Goal: Information Seeking & Learning: Find specific fact

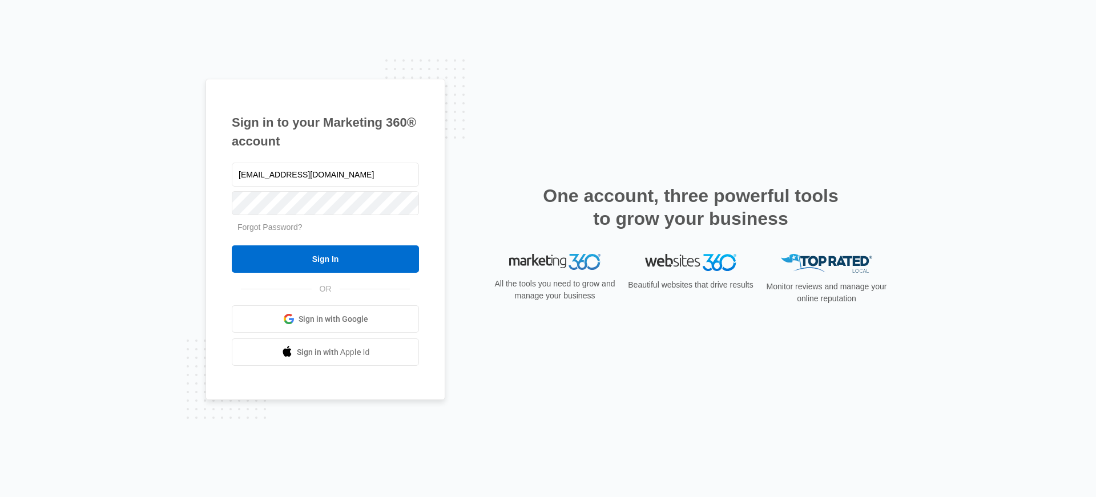
type input "[EMAIL_ADDRESS][DOMAIN_NAME]"
click at [232, 245] on input "Sign In" at bounding box center [325, 258] width 187 height 27
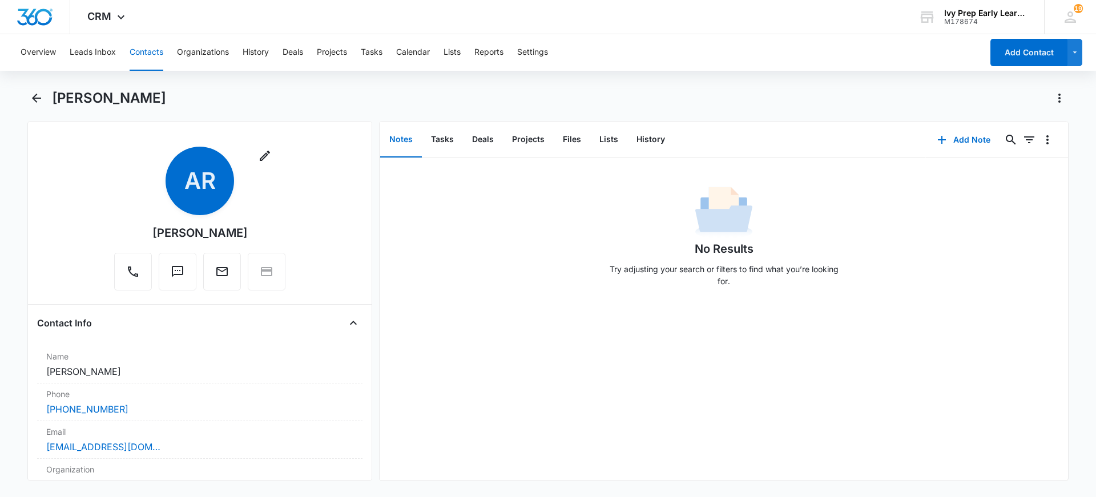
click at [134, 56] on button "Contacts" at bounding box center [147, 52] width 34 height 37
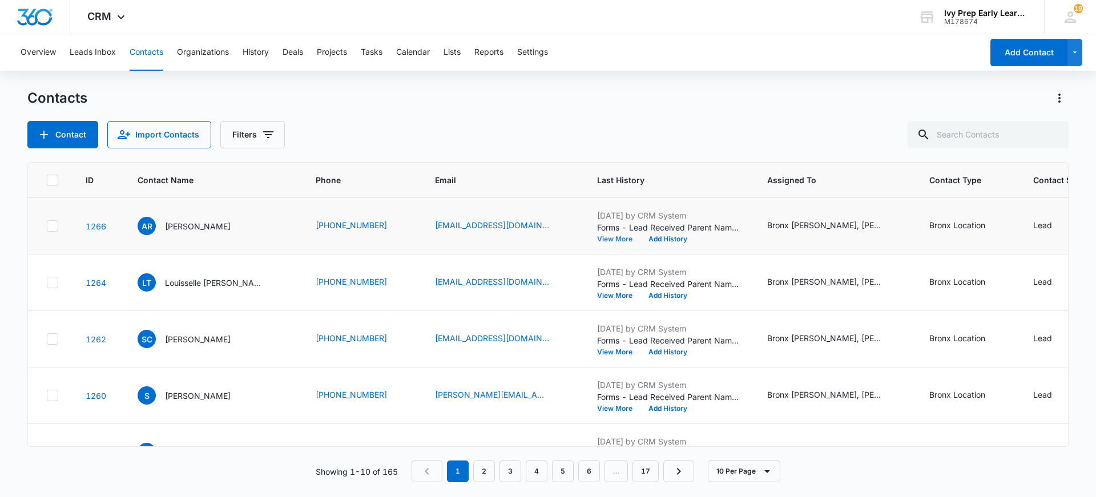
click at [597, 236] on button "View More" at bounding box center [618, 239] width 43 height 7
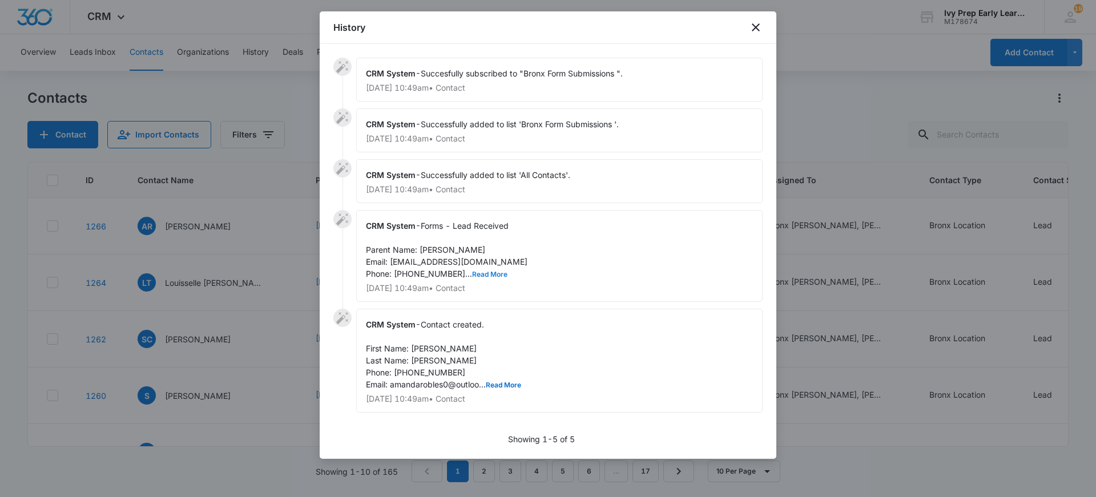
click at [479, 275] on button "Read More" at bounding box center [489, 274] width 35 height 7
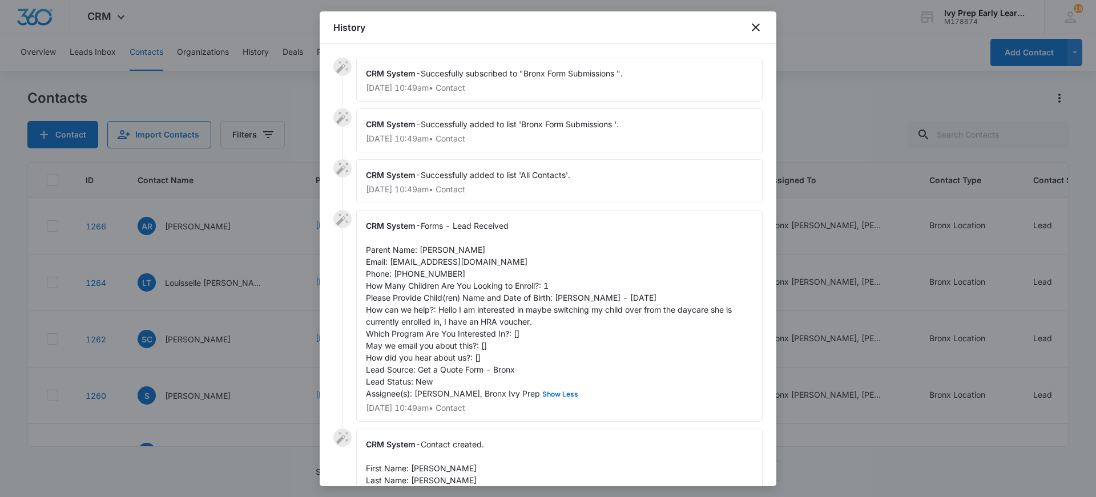
click at [826, 55] on div at bounding box center [548, 248] width 1096 height 497
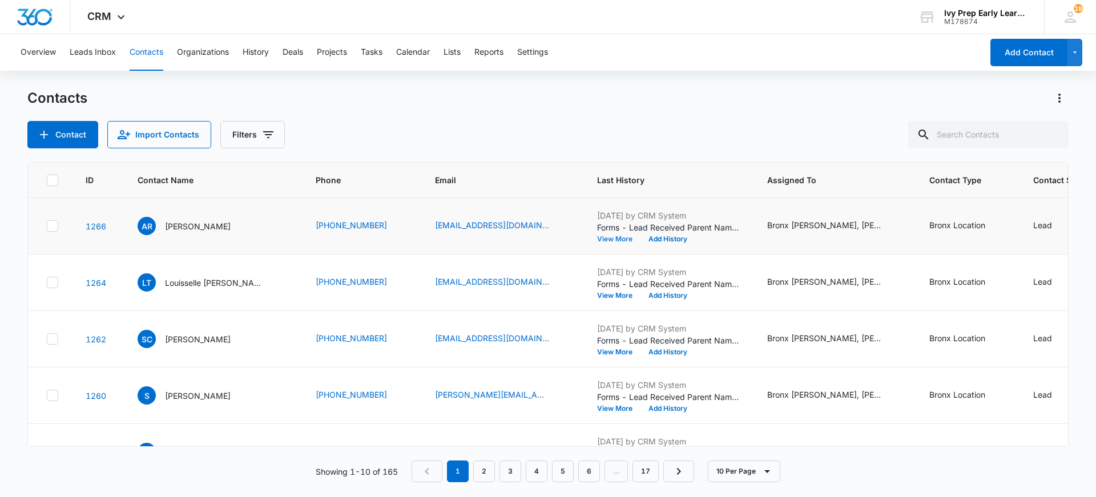
click at [599, 240] on button "View More" at bounding box center [618, 239] width 43 height 7
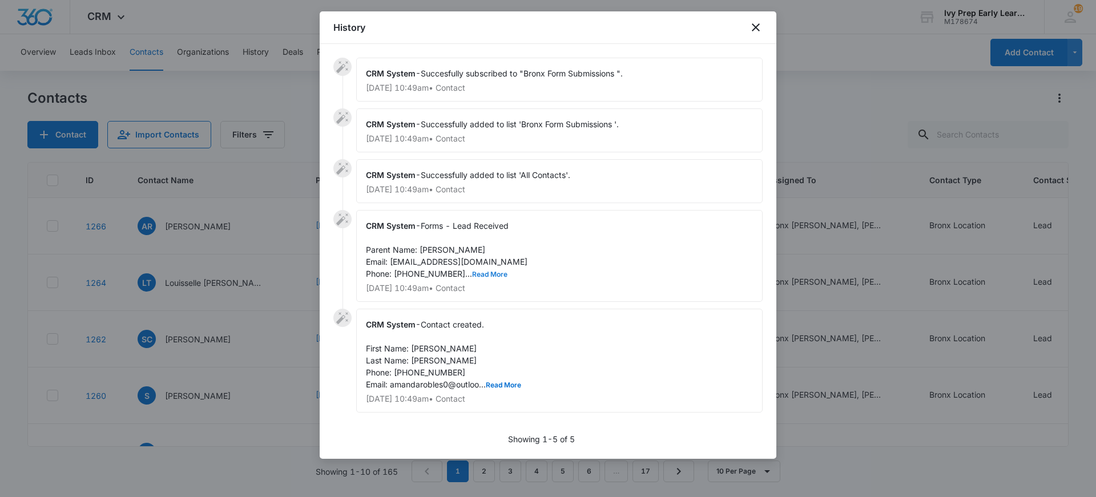
click at [476, 276] on button "Read More" at bounding box center [489, 274] width 35 height 7
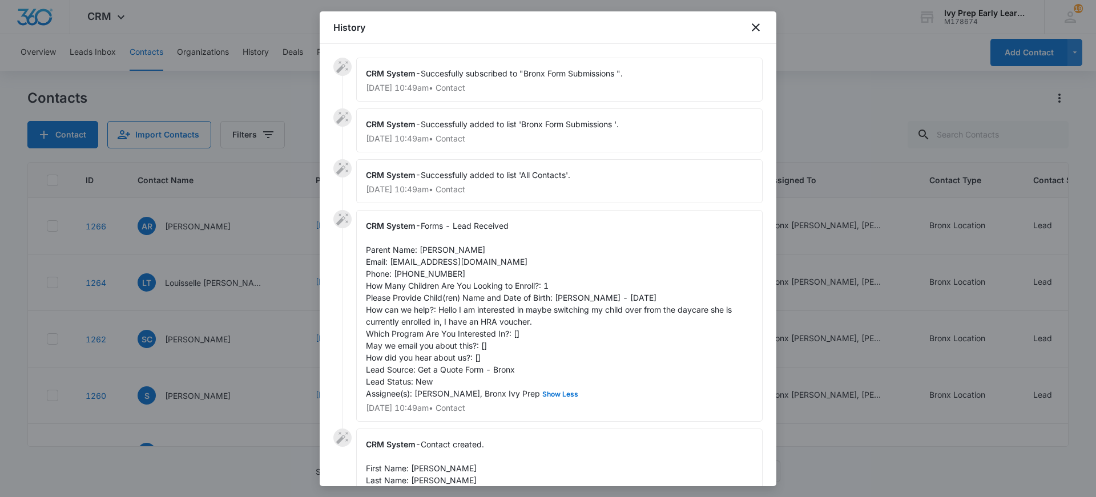
click at [259, 90] on div at bounding box center [548, 248] width 1096 height 497
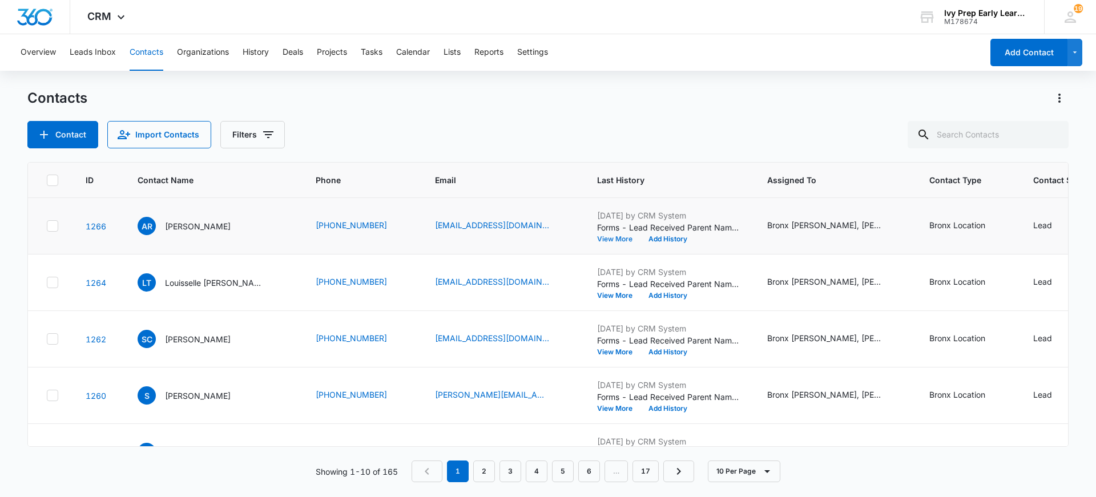
click at [597, 243] on button "View More" at bounding box center [618, 239] width 43 height 7
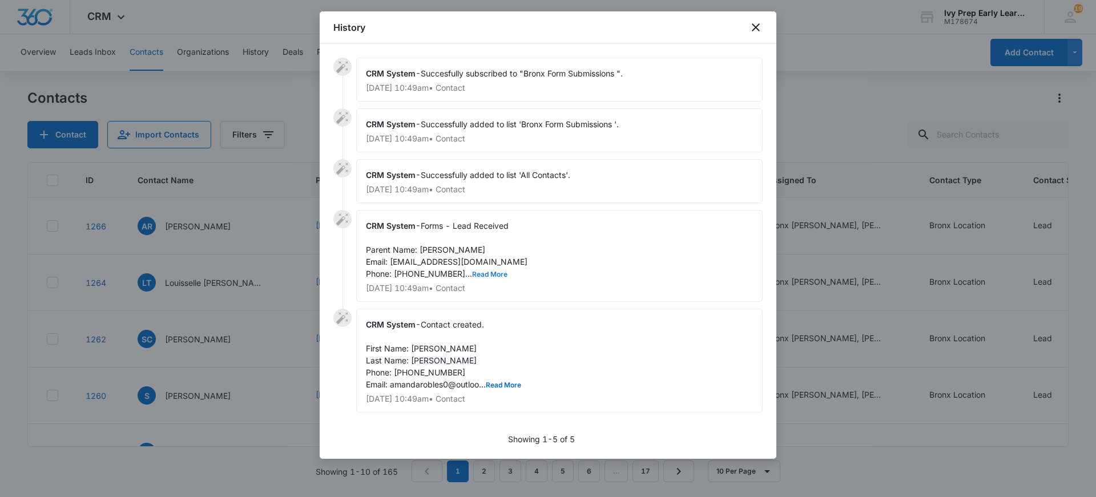
click at [482, 273] on button "Read More" at bounding box center [489, 274] width 35 height 7
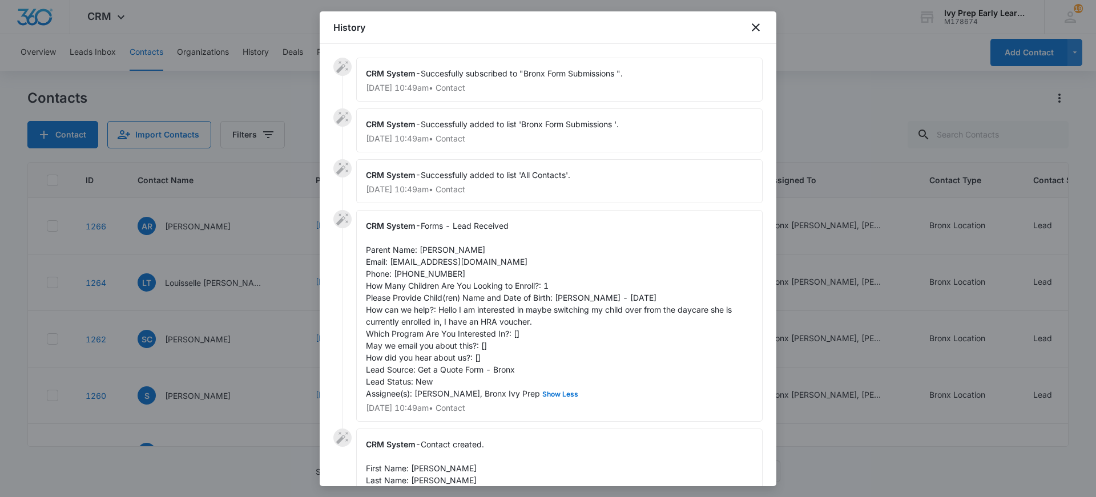
click at [805, 49] on div at bounding box center [548, 248] width 1096 height 497
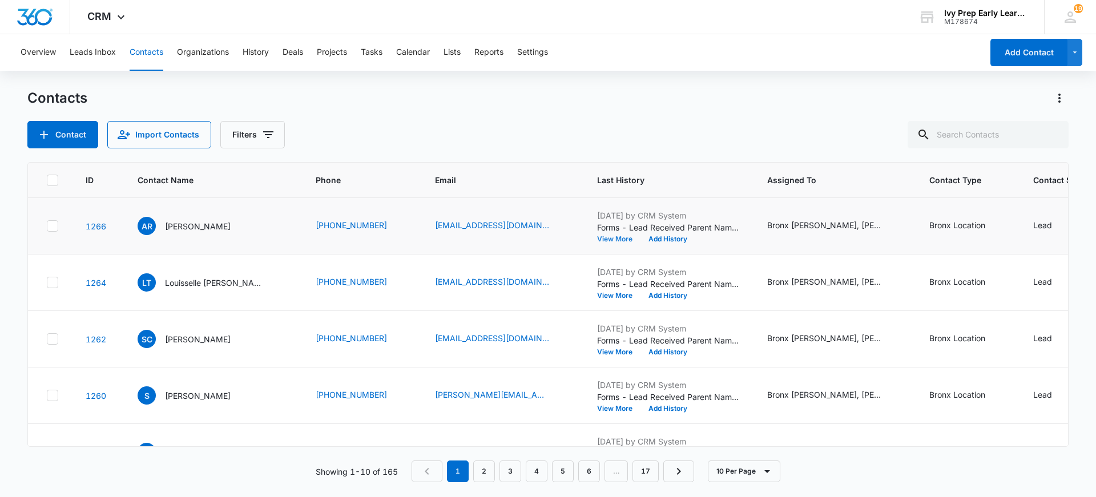
click at [597, 236] on button "View More" at bounding box center [618, 239] width 43 height 7
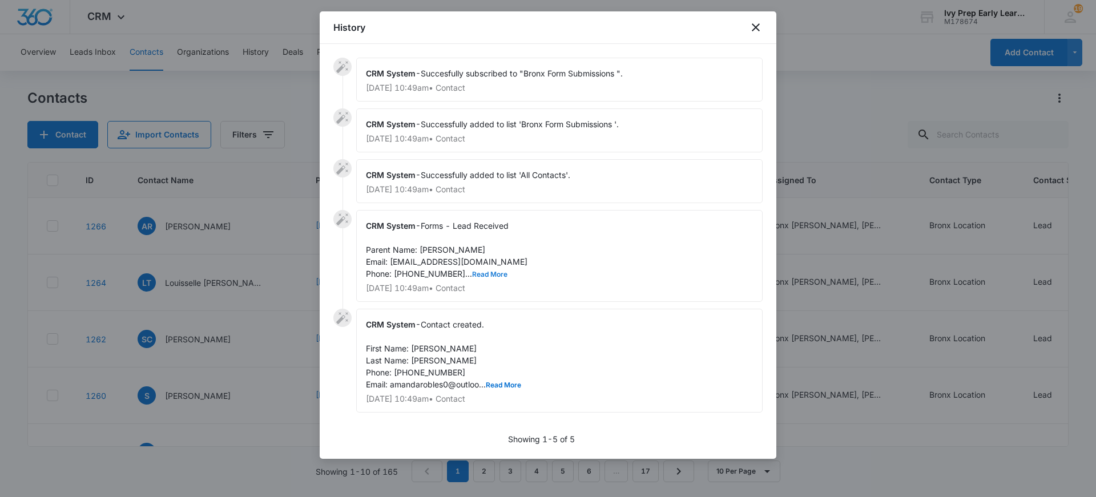
click at [472, 272] on button "Read More" at bounding box center [489, 274] width 35 height 7
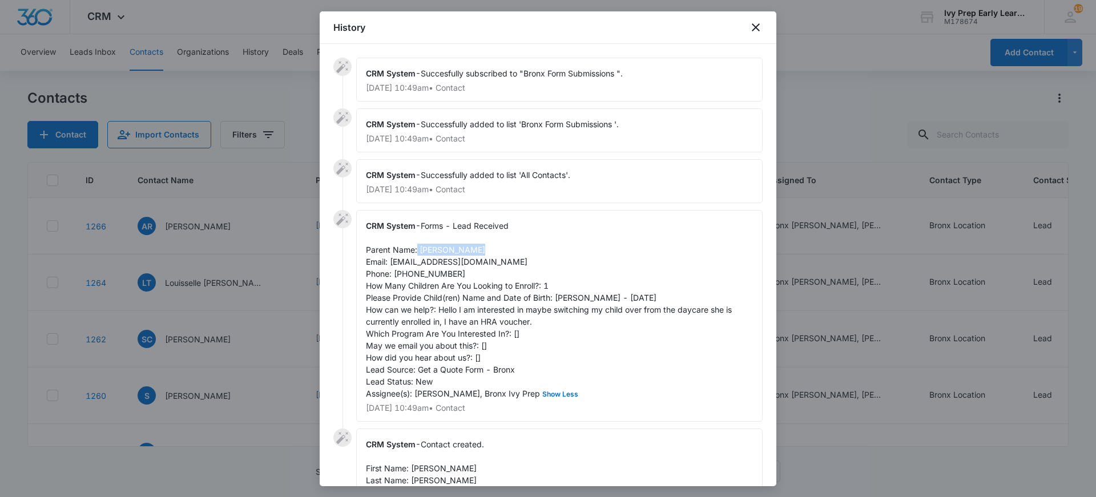
drag, startPoint x: 418, startPoint y: 250, endPoint x: 479, endPoint y: 253, distance: 61.7
click at [479, 253] on div "CRM System - Forms - Lead Received Parent Name: [PERSON_NAME] Email: [EMAIL_ADD…" at bounding box center [559, 316] width 406 height 212
copy span "[PERSON_NAME]"
click at [761, 29] on icon "close" at bounding box center [756, 28] width 14 height 14
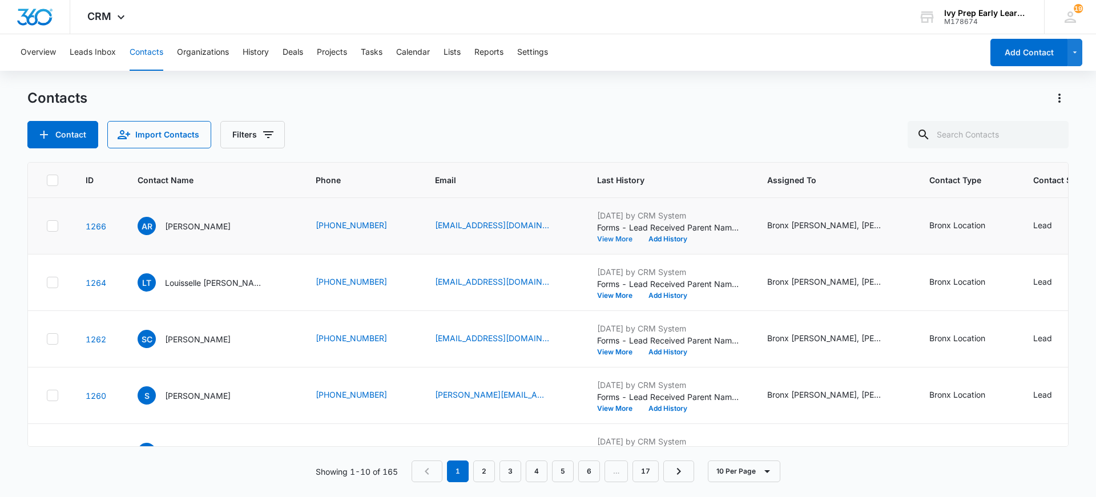
click at [598, 243] on button "View More" at bounding box center [618, 239] width 43 height 7
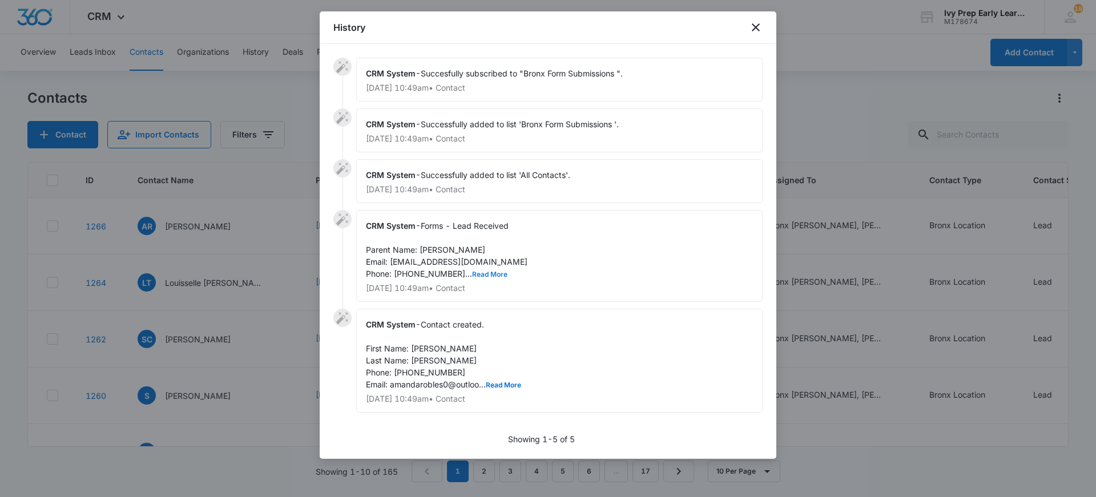
click at [476, 280] on div "CRM System - Forms - Lead Received Parent Name: [PERSON_NAME] Email: [EMAIL_ADD…" at bounding box center [559, 256] width 406 height 92
click at [477, 276] on button "Read More" at bounding box center [489, 274] width 35 height 7
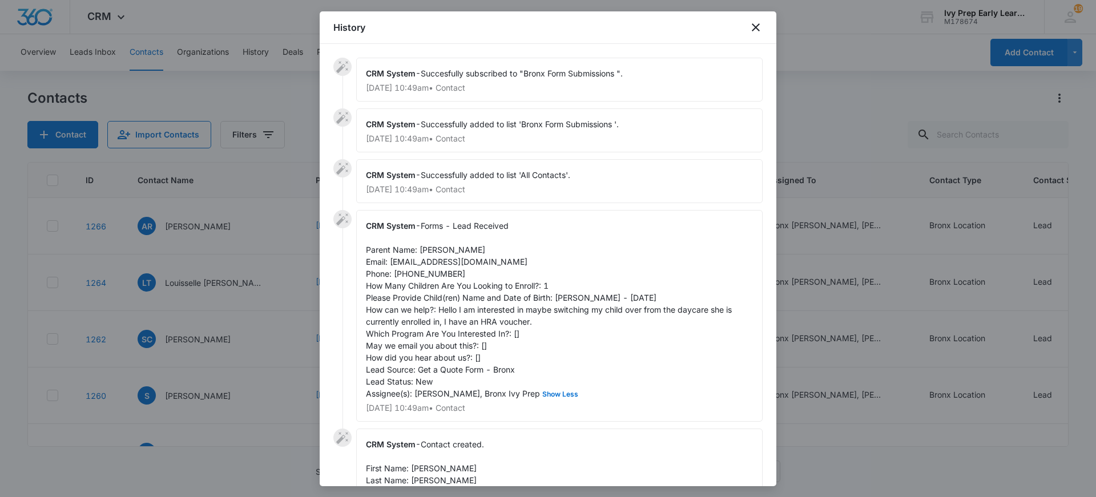
click at [825, 94] on div at bounding box center [548, 248] width 1096 height 497
